Goal: Task Accomplishment & Management: Manage account settings

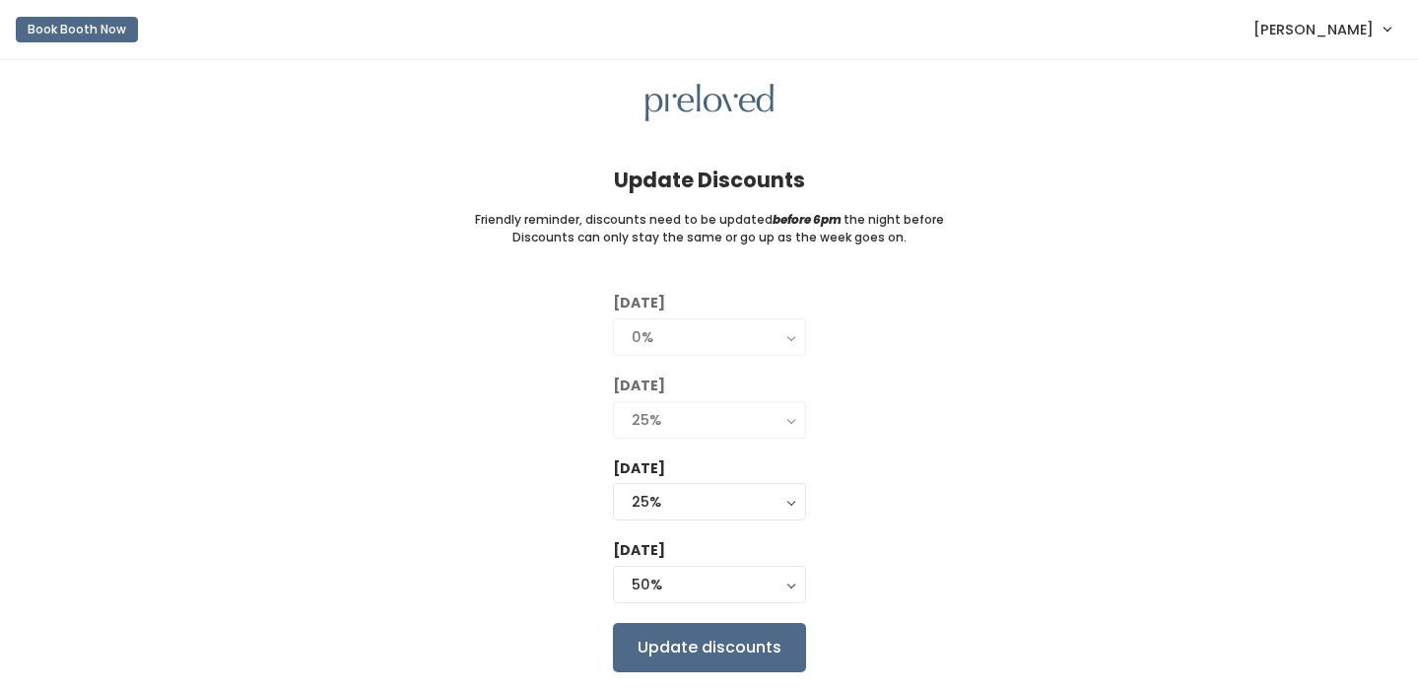
scroll to position [58, 0]
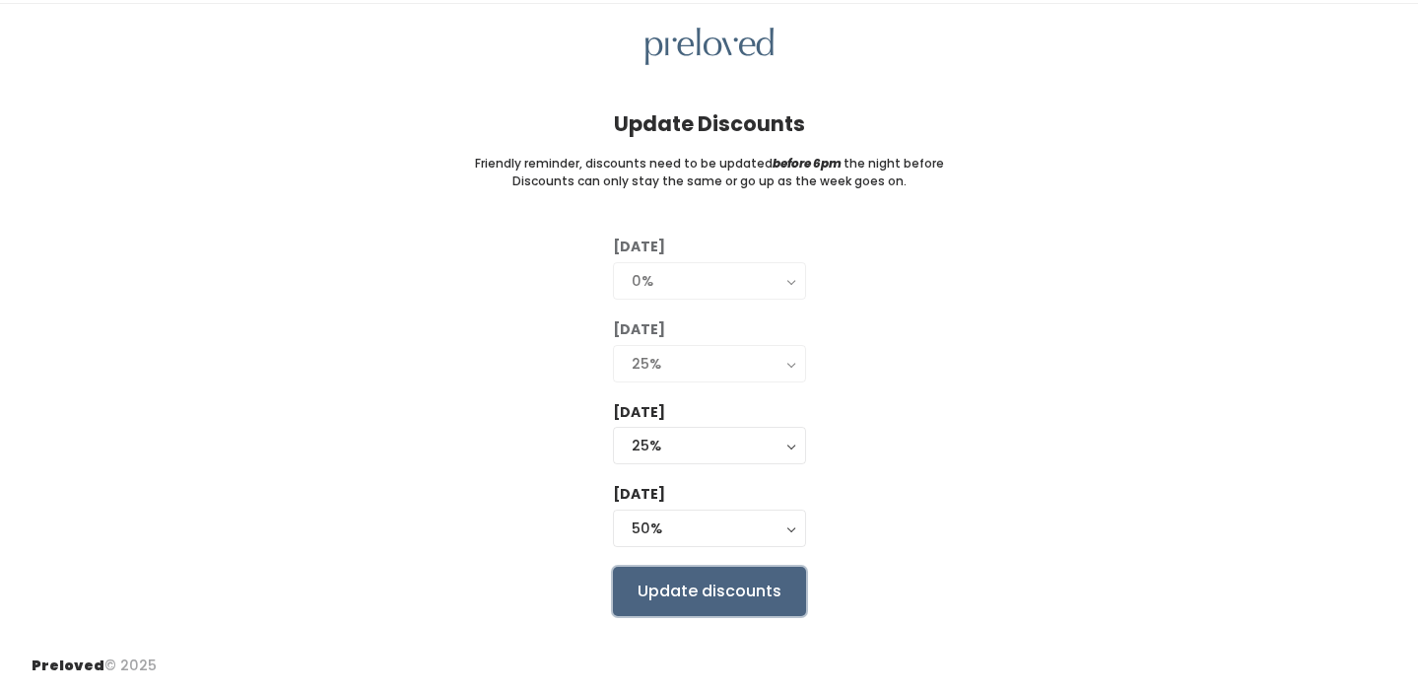
click at [755, 584] on input "Update discounts" at bounding box center [709, 591] width 193 height 49
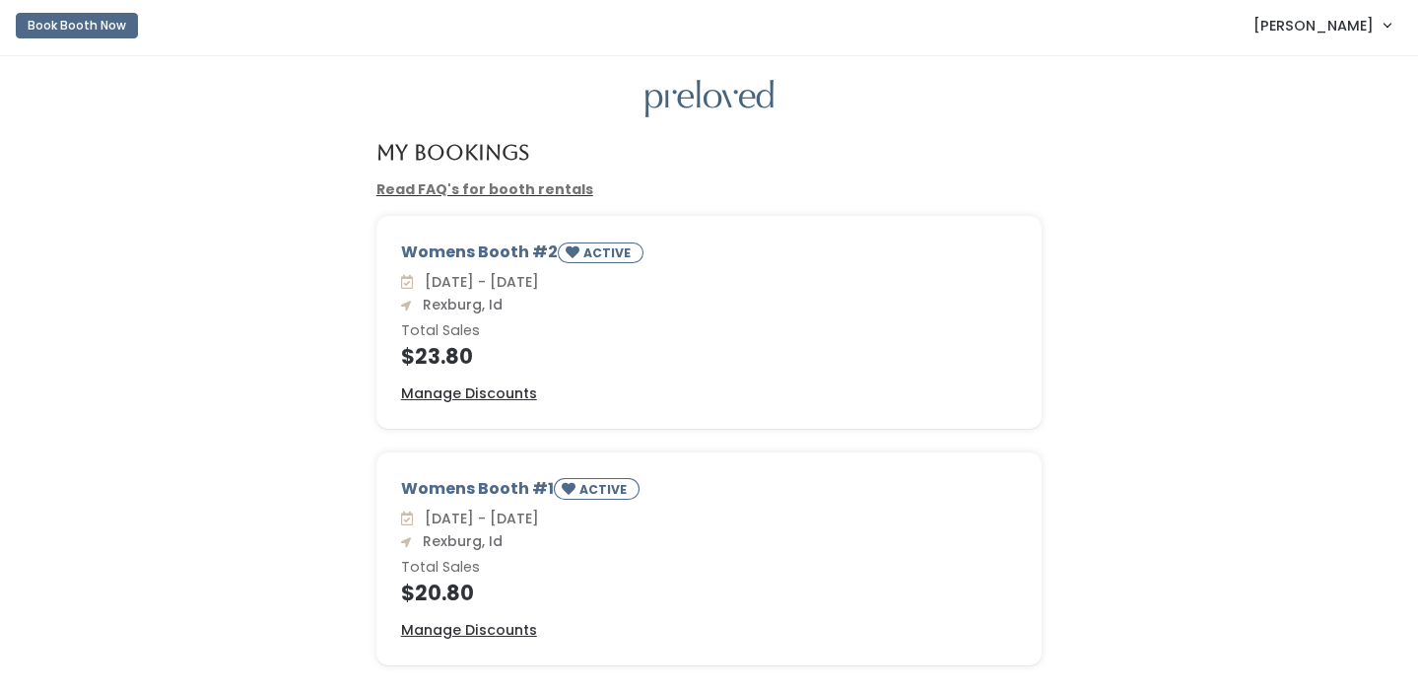
scroll to position [6, 0]
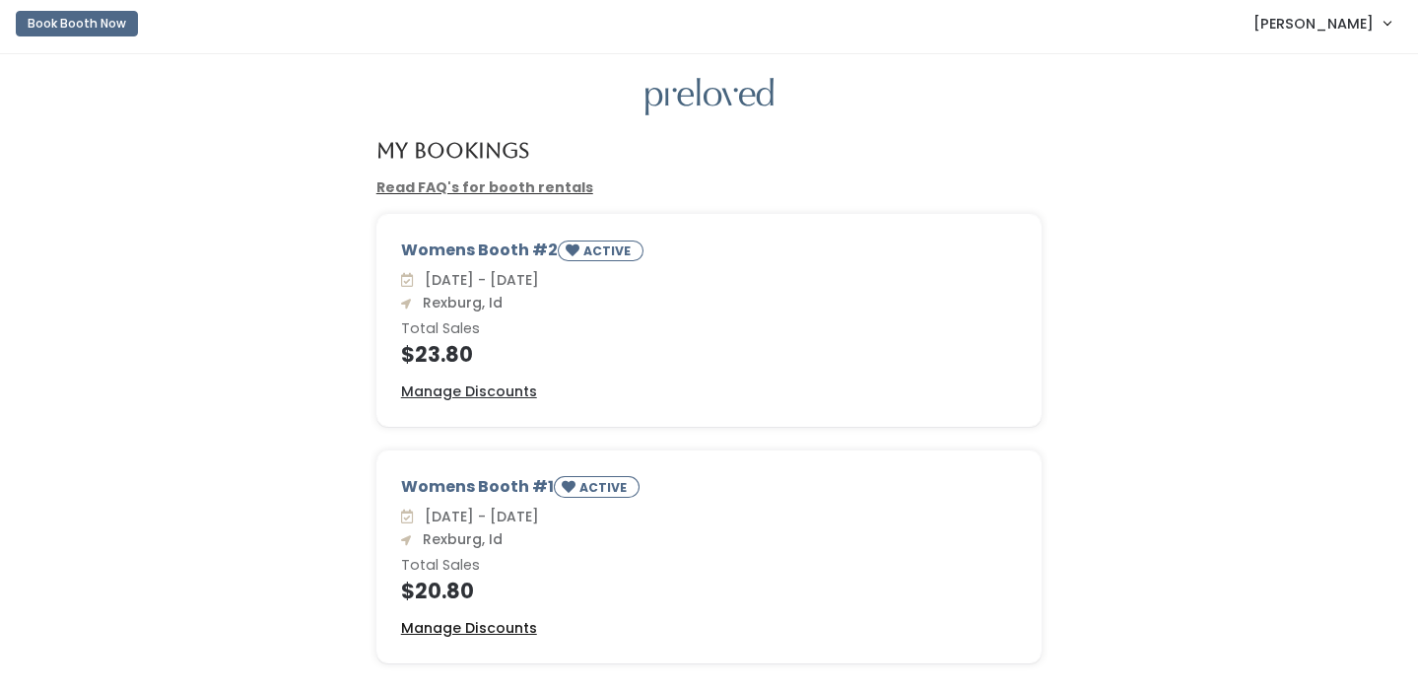
click at [488, 635] on u "Manage Discounts" at bounding box center [469, 628] width 136 height 20
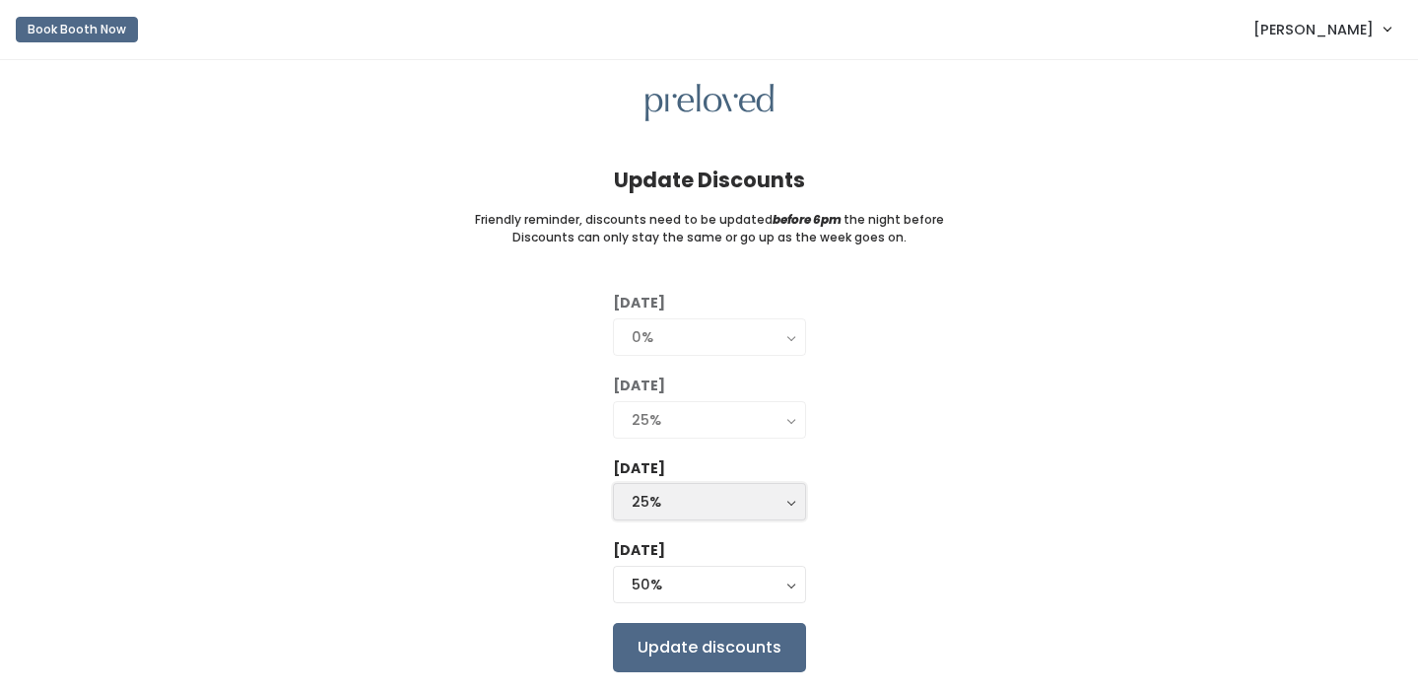
click at [779, 504] on div "25%" at bounding box center [710, 502] width 156 height 22
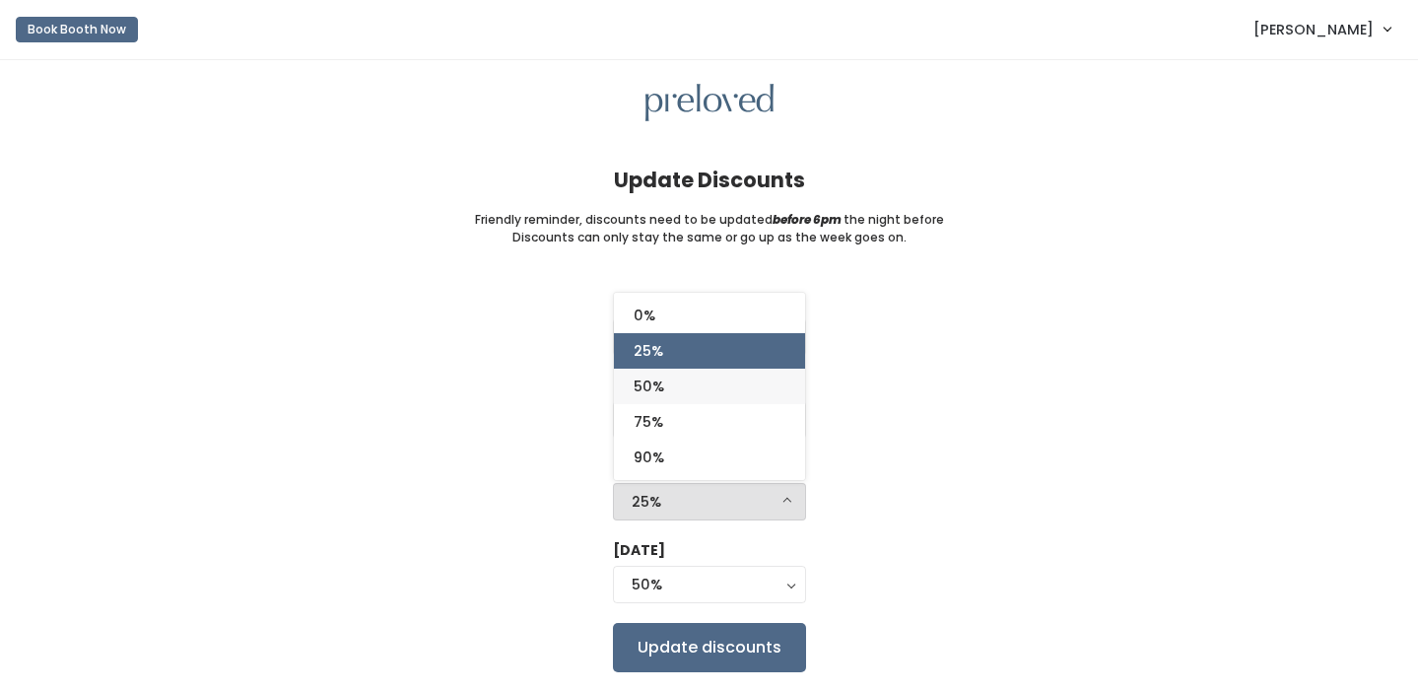
click at [737, 377] on link "50%" at bounding box center [709, 386] width 191 height 35
select select "50%"
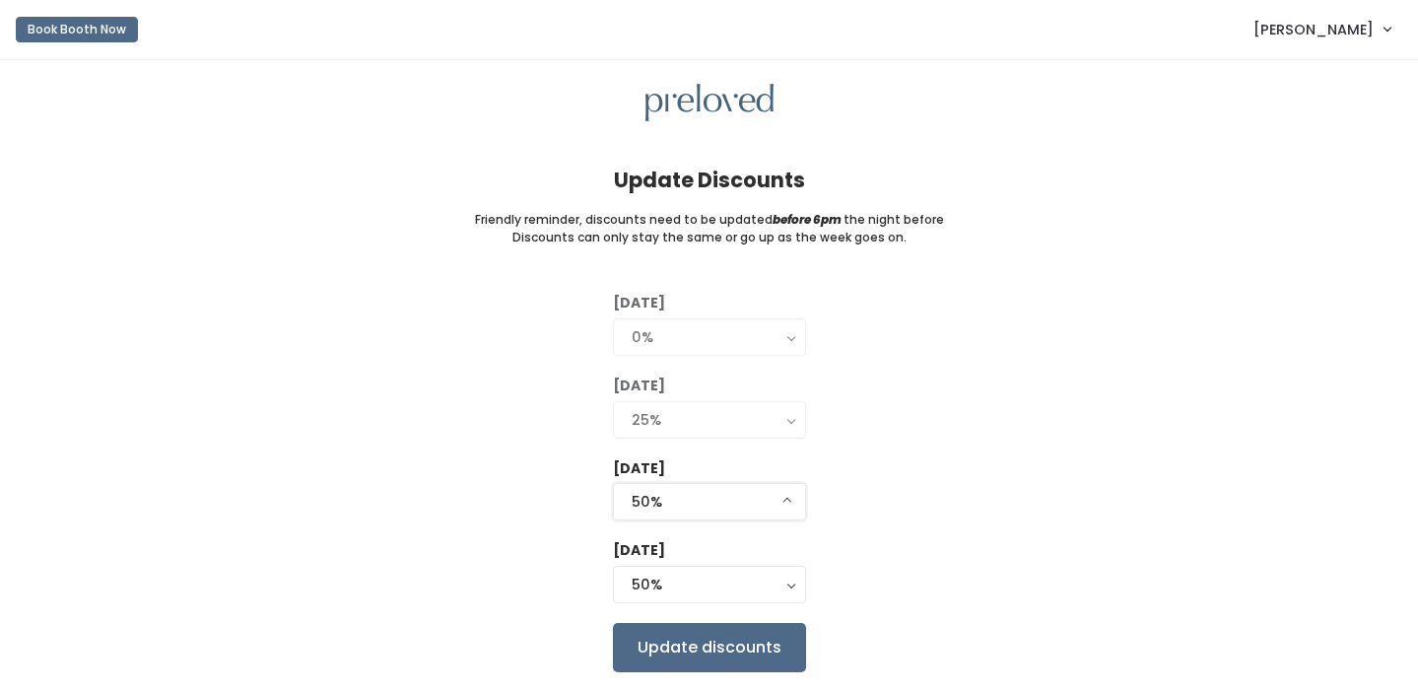
scroll to position [58, 0]
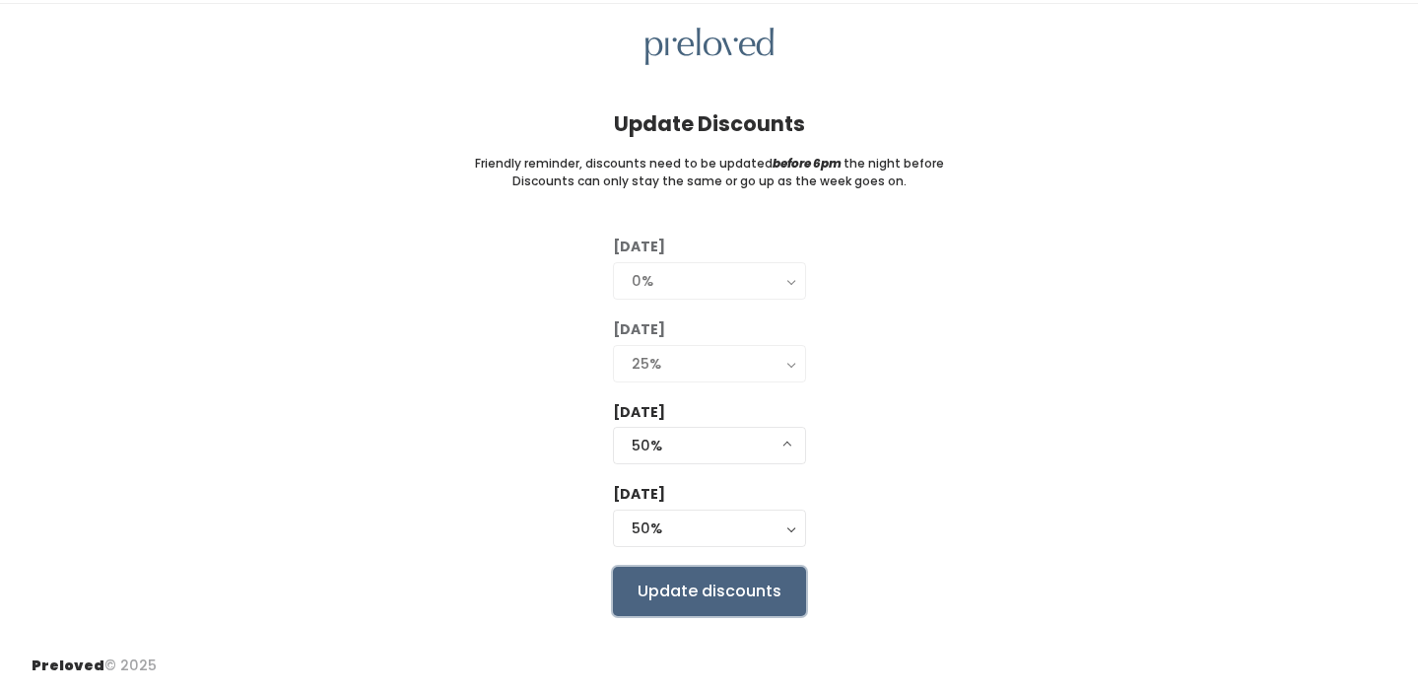
click at [759, 582] on input "Update discounts" at bounding box center [709, 591] width 193 height 49
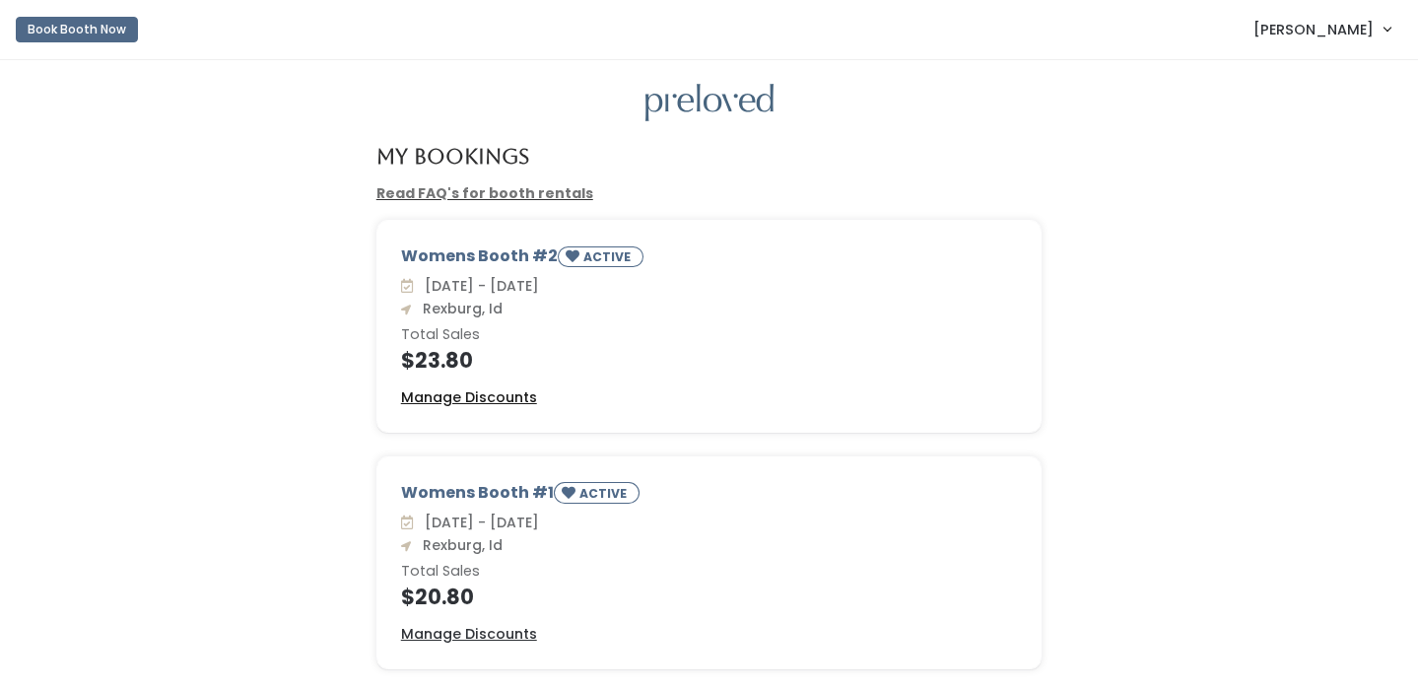
click at [491, 395] on u "Manage Discounts" at bounding box center [469, 397] width 136 height 20
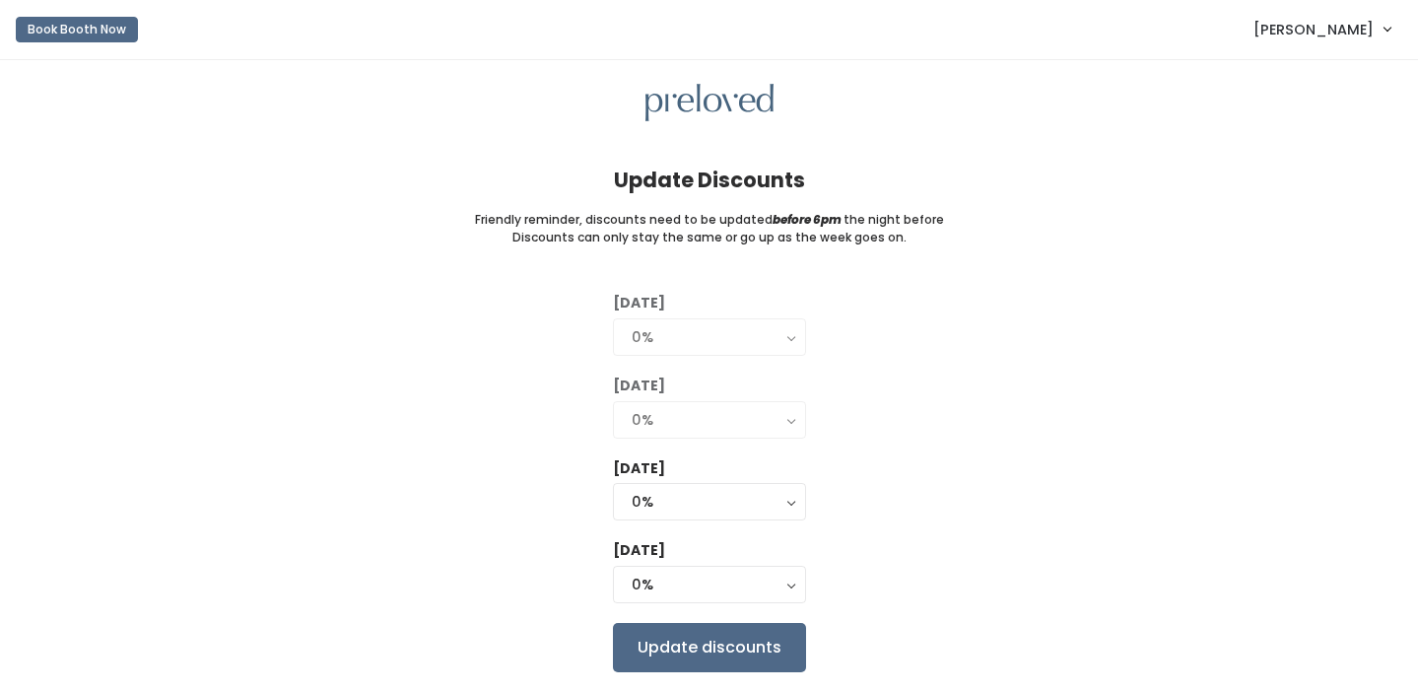
scroll to position [58, 0]
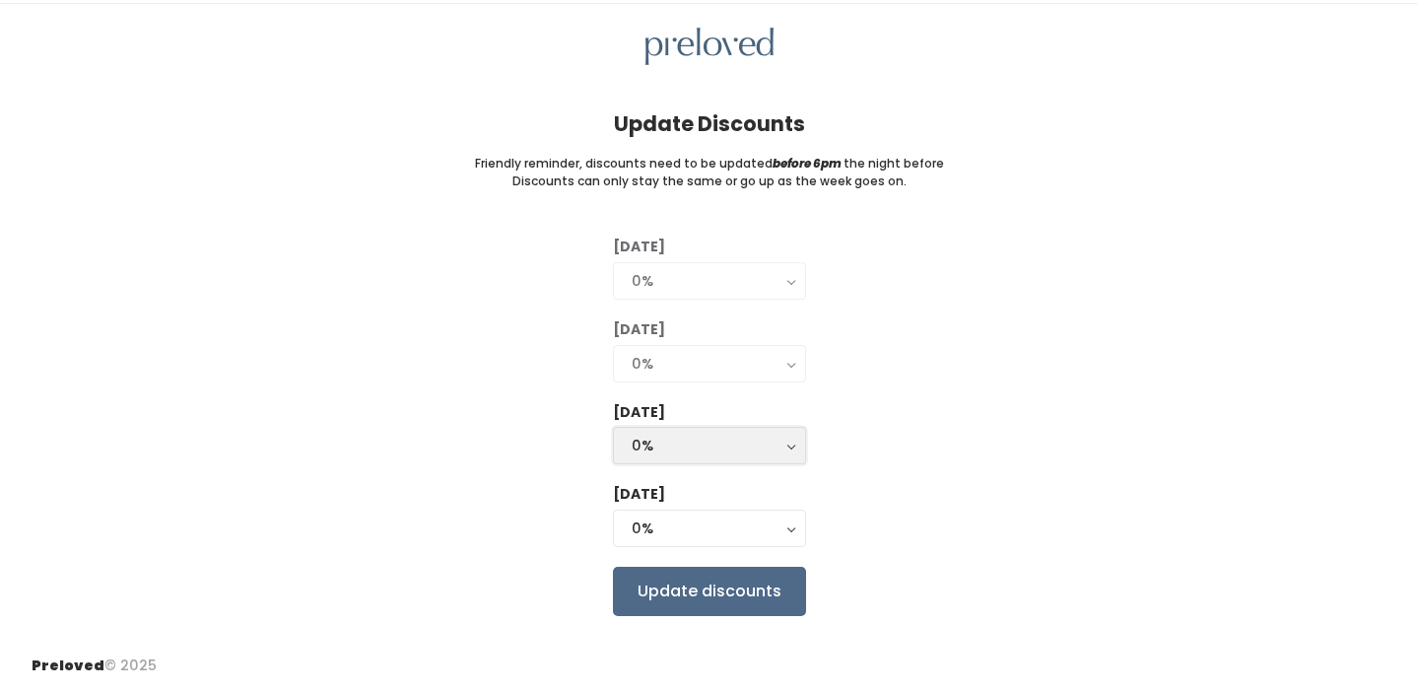
click at [760, 433] on button "0%" at bounding box center [709, 445] width 193 height 37
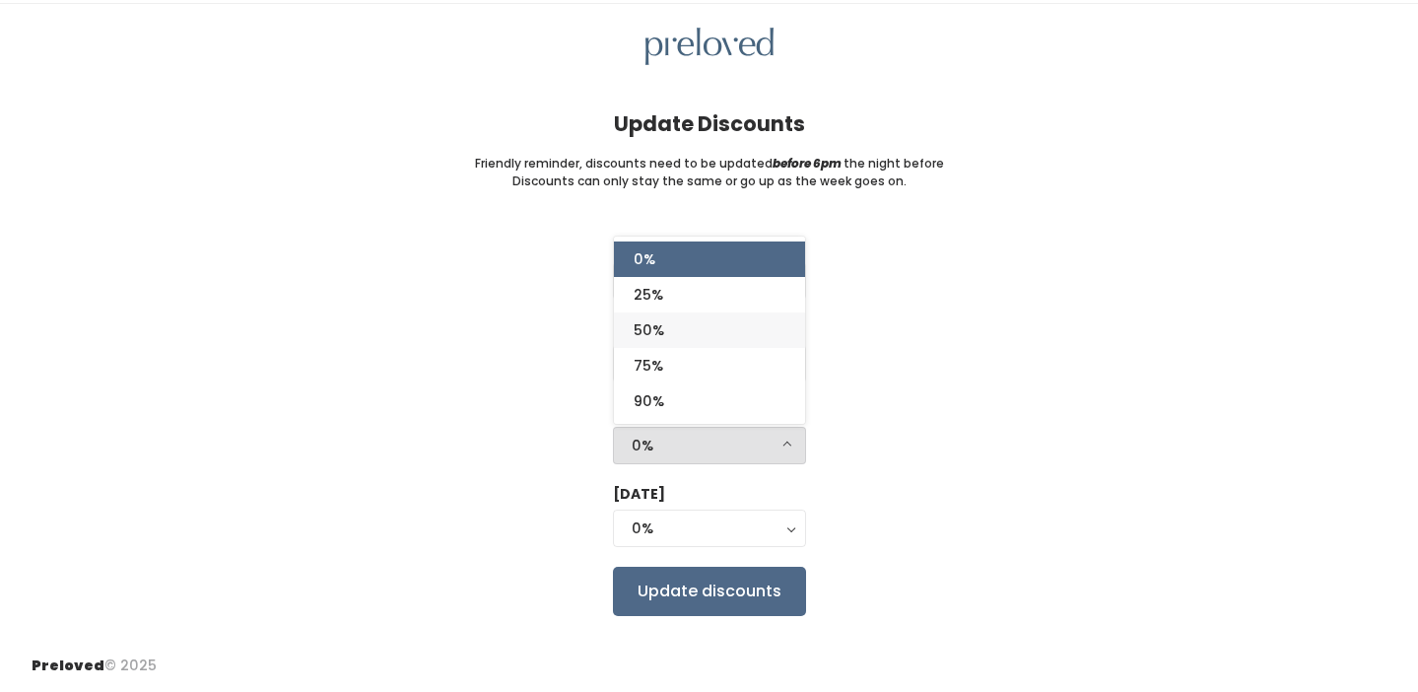
click at [703, 326] on link "50%" at bounding box center [709, 329] width 191 height 35
select select "50%"
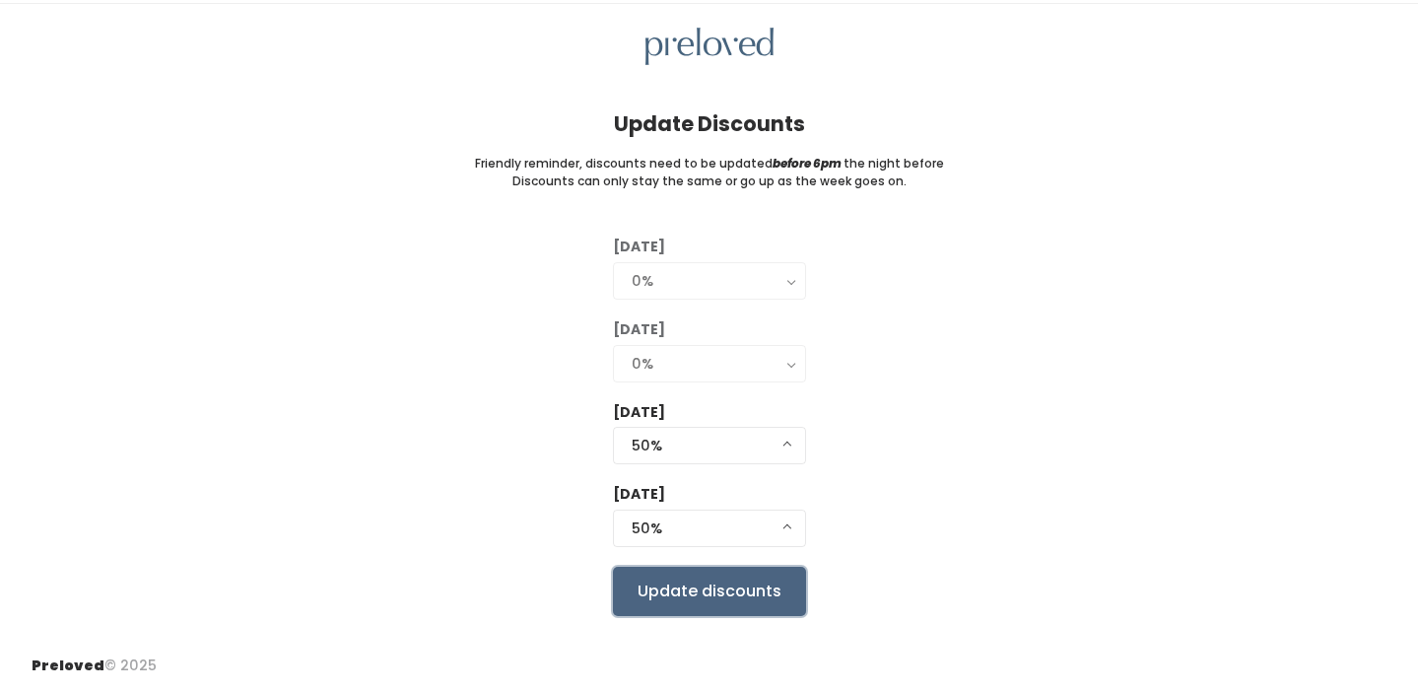
click at [736, 593] on input "Update discounts" at bounding box center [709, 591] width 193 height 49
